Goal: Browse casually: Explore the website without a specific task or goal

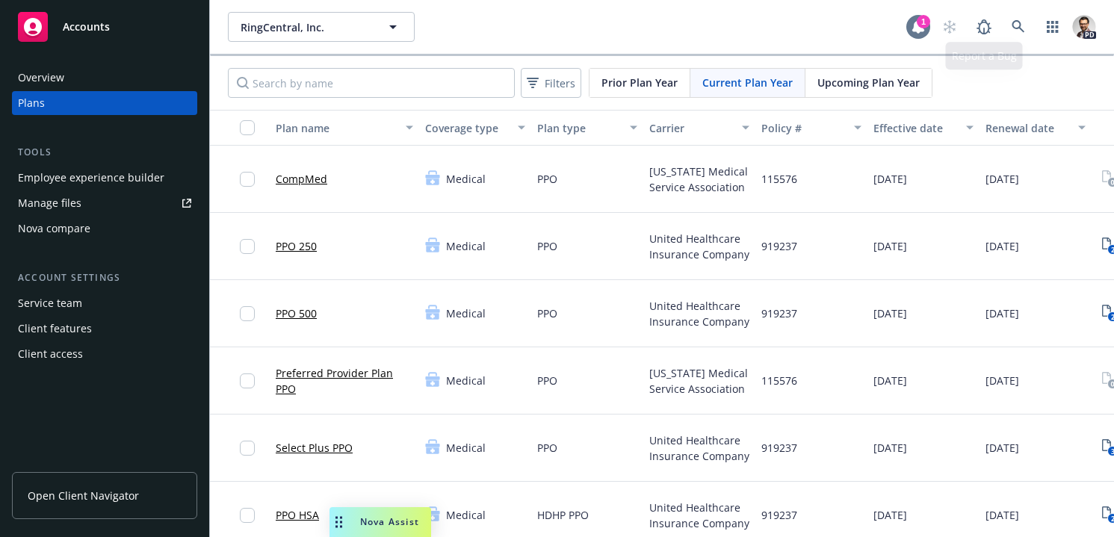
click at [912, 21] on icon at bounding box center [918, 26] width 15 height 15
